Goal: Navigation & Orientation: Understand site structure

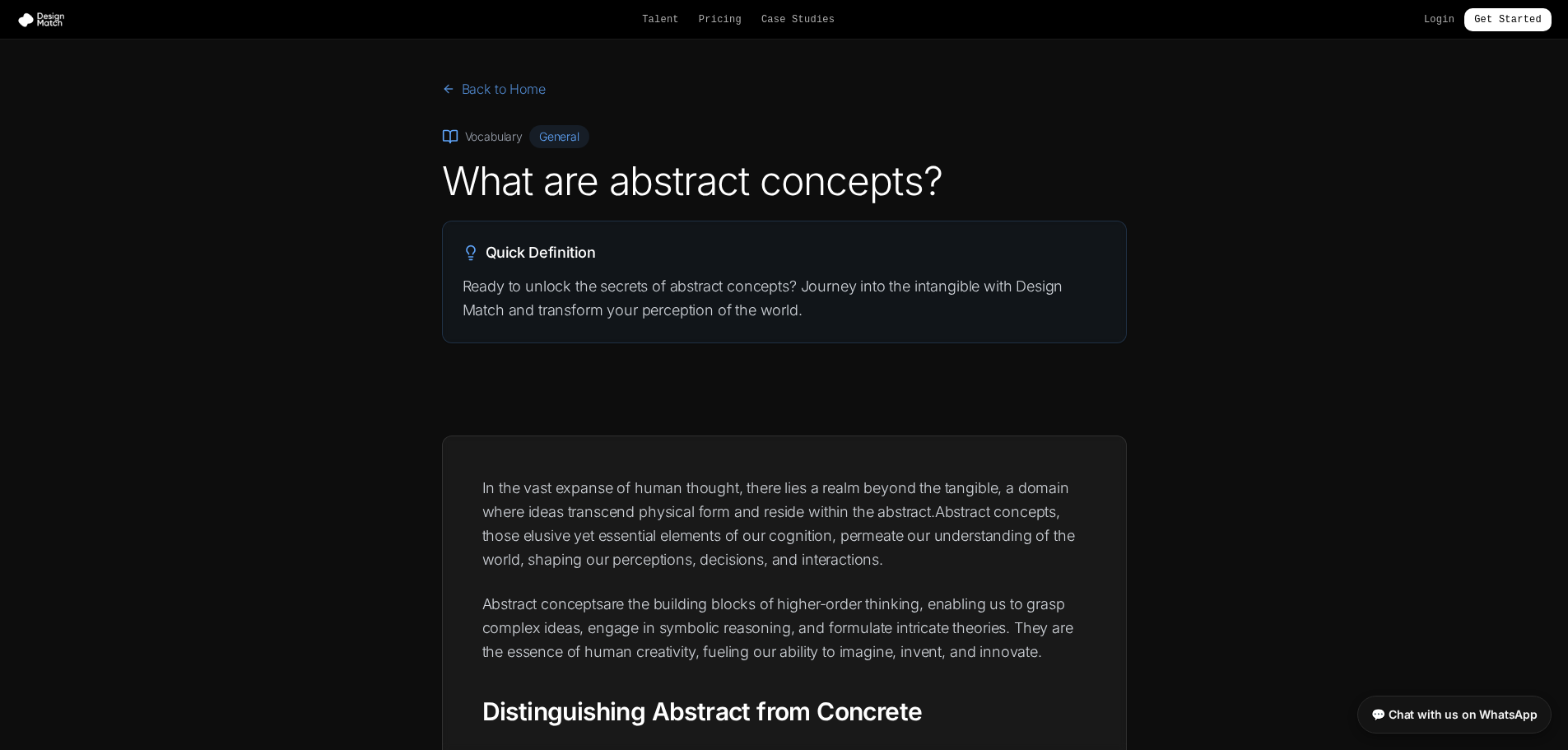
click at [483, 86] on link "Back to Home" at bounding box center [494, 89] width 104 height 20
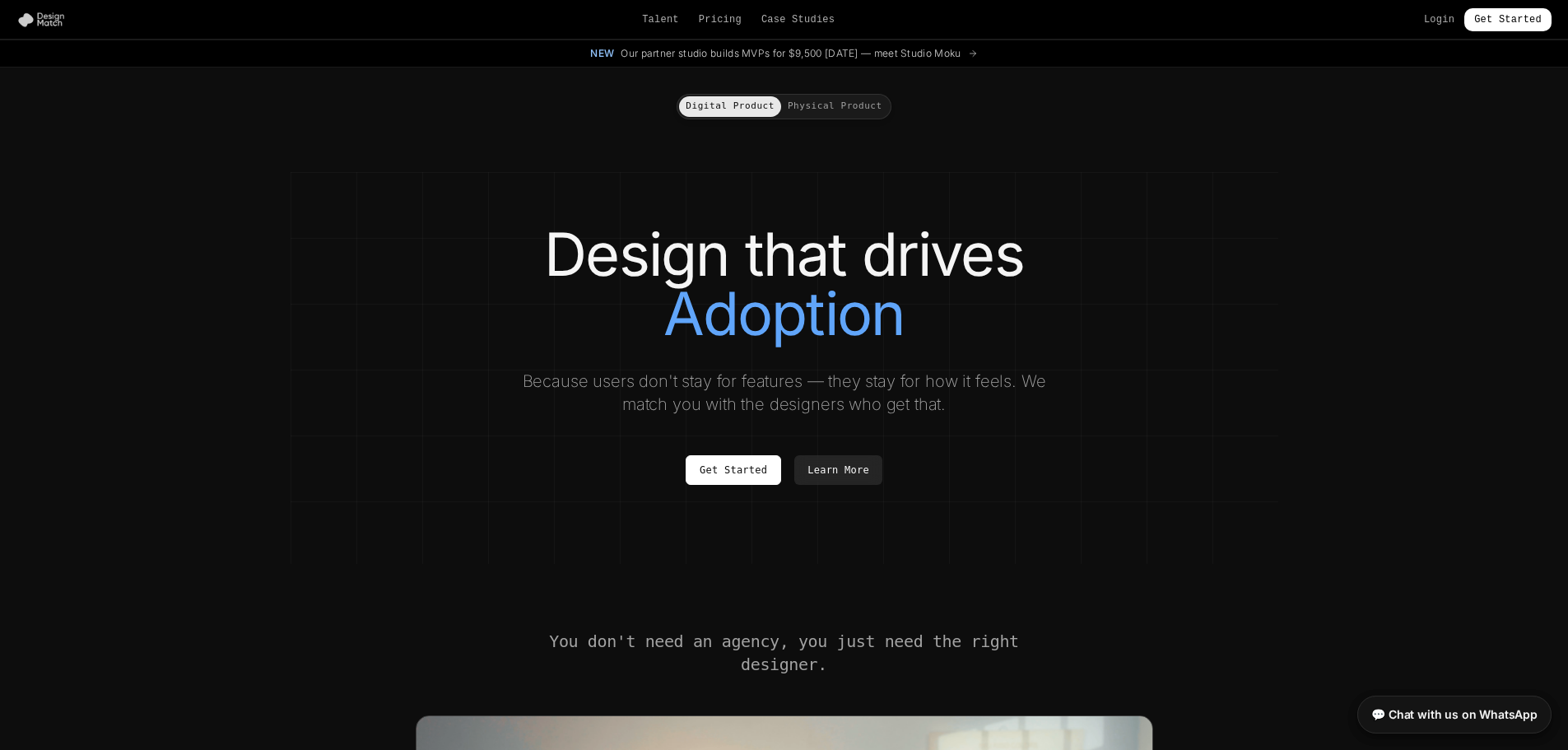
click at [35, 21] on img at bounding box center [44, 20] width 56 height 17
click at [626, 19] on link "Case Studies" at bounding box center [798, 20] width 73 height 13
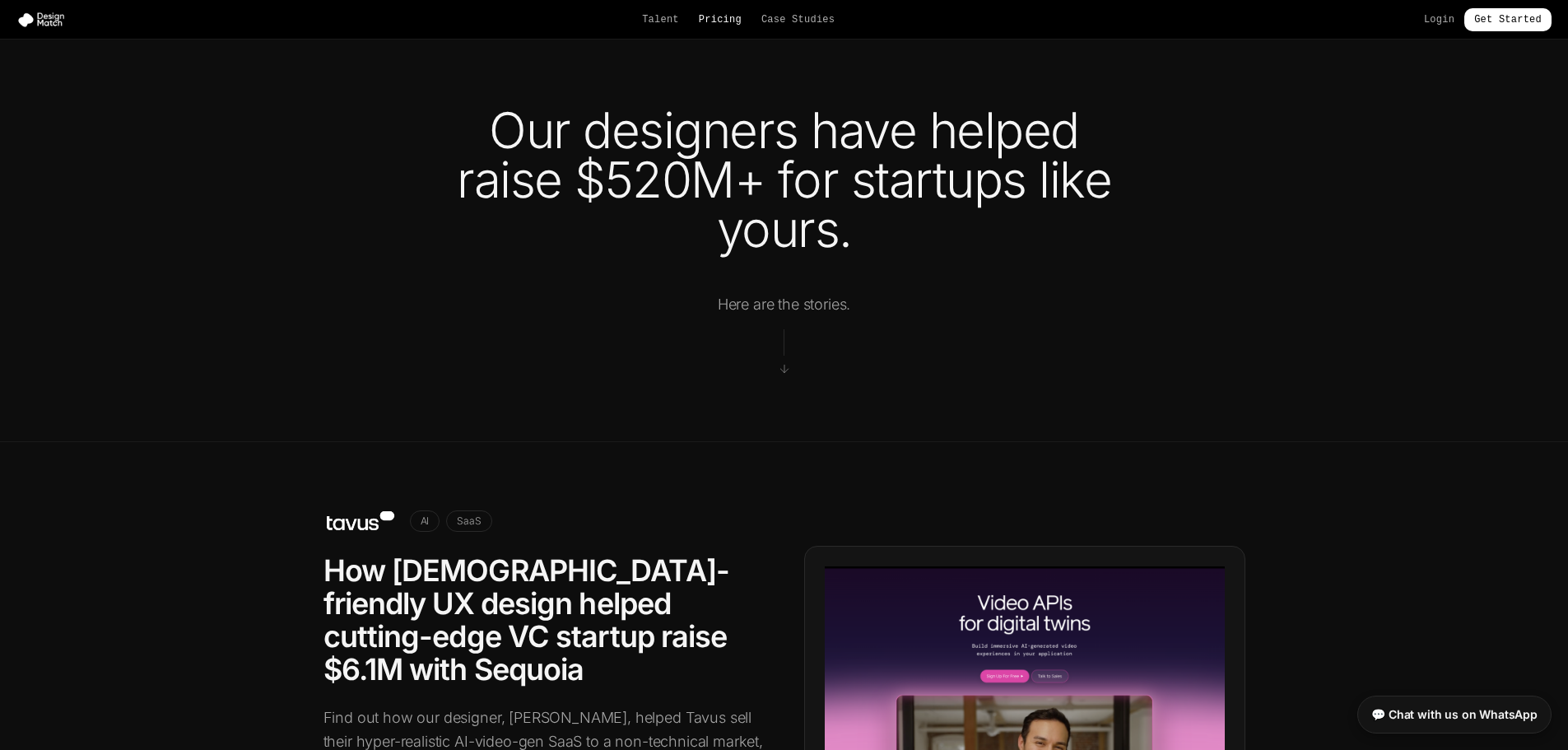
click at [626, 18] on link "Pricing" at bounding box center [720, 20] width 43 height 13
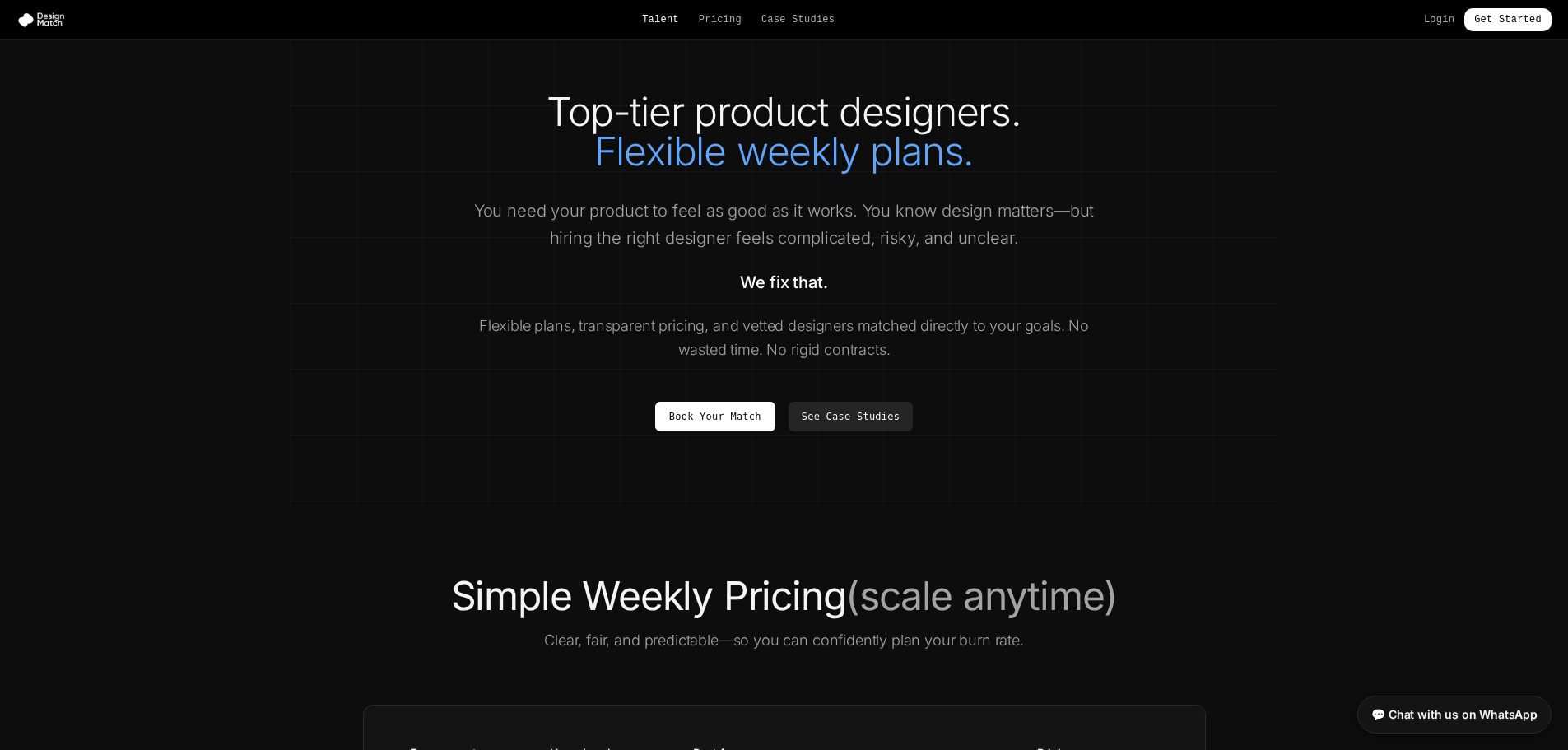
click at [626, 16] on link "Talent" at bounding box center [660, 20] width 37 height 13
